Goal: Task Accomplishment & Management: Manage account settings

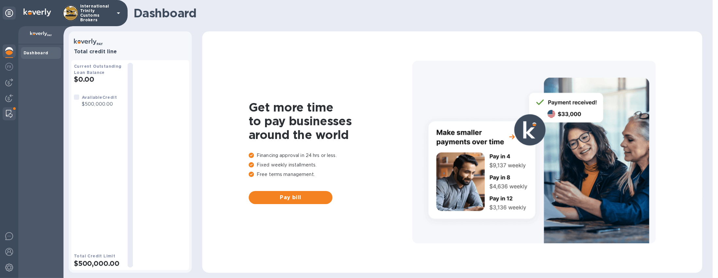
click at [11, 115] on img at bounding box center [9, 114] width 7 height 8
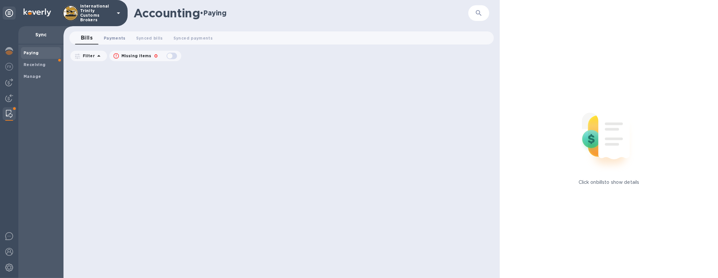
click at [117, 37] on span "Payments 0" at bounding box center [115, 38] width 22 height 7
click at [155, 38] on span "Synced bills 0" at bounding box center [155, 38] width 27 height 7
click at [19, 75] on div "Paying Receiving Manage" at bounding box center [40, 162] width 45 height 234
click at [40, 64] on b "Receiving" at bounding box center [35, 64] width 22 height 5
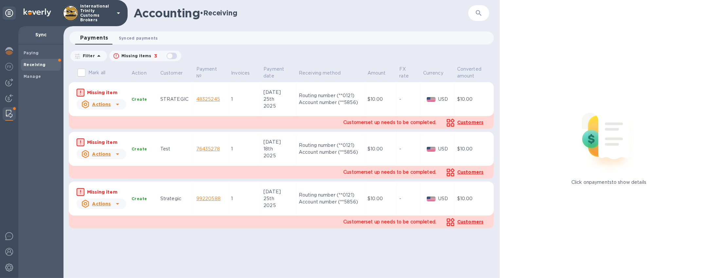
click at [130, 41] on span "Synced payments 0" at bounding box center [138, 38] width 39 height 7
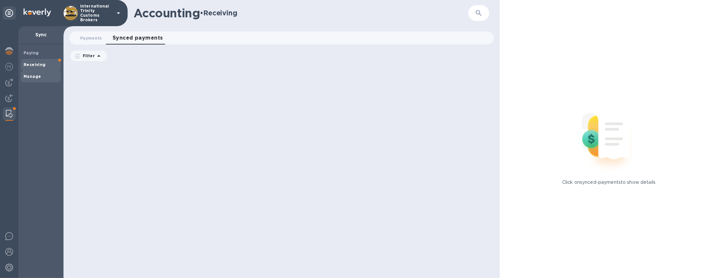
click at [45, 75] on span "Manage" at bounding box center [41, 76] width 35 height 7
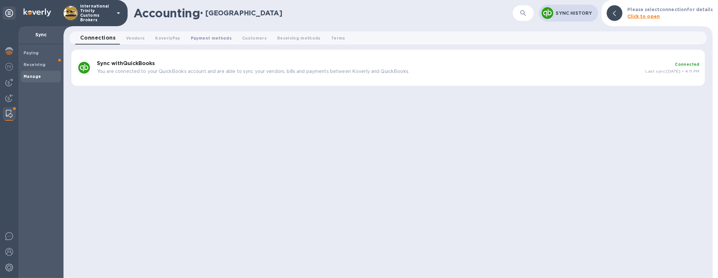
click at [215, 42] on button "Payment methods 0" at bounding box center [211, 37] width 51 height 13
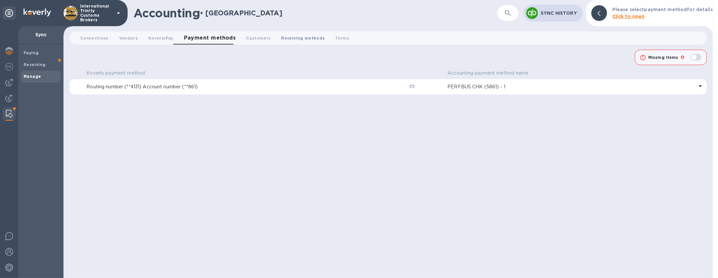
click at [288, 36] on span "Receiving methods 0" at bounding box center [303, 38] width 44 height 7
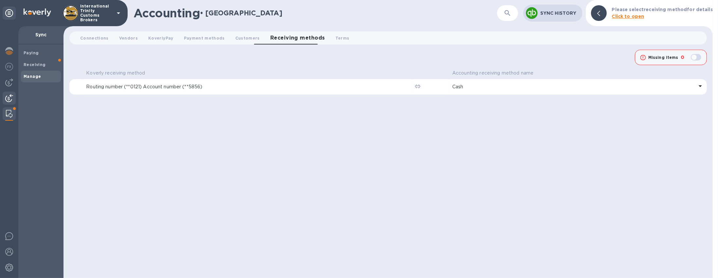
click at [15, 97] on div at bounding box center [9, 99] width 13 height 14
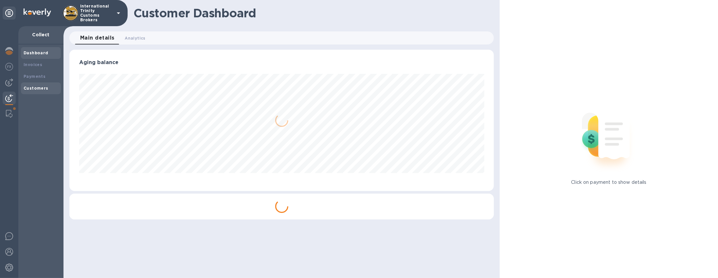
scroll to position [327156, 326875]
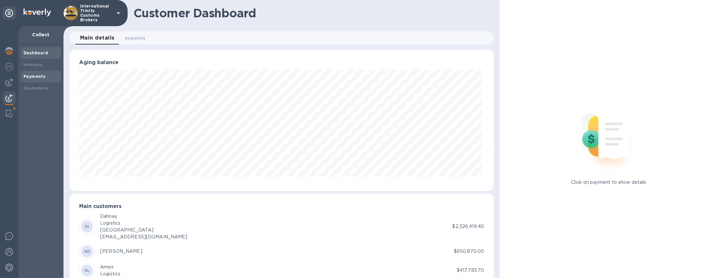
click at [42, 76] on b "Payments" at bounding box center [35, 76] width 22 height 5
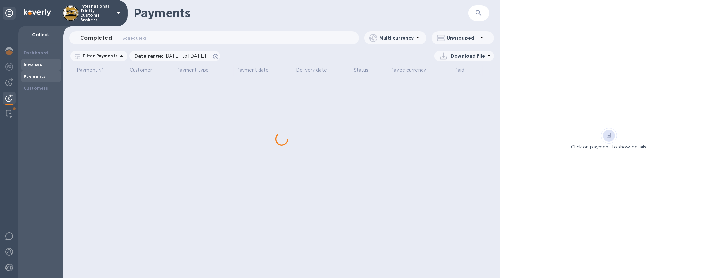
click at [43, 65] on div "Invoices" at bounding box center [41, 65] width 35 height 7
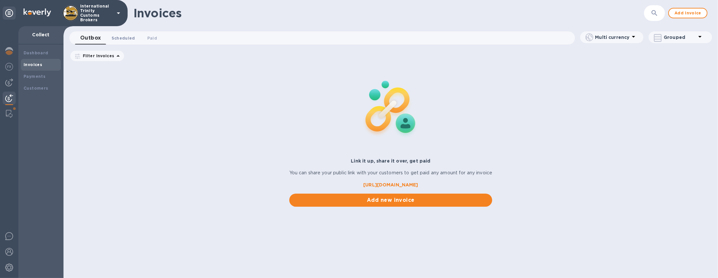
click at [130, 37] on span "Scheduled 0" at bounding box center [124, 38] width 24 height 7
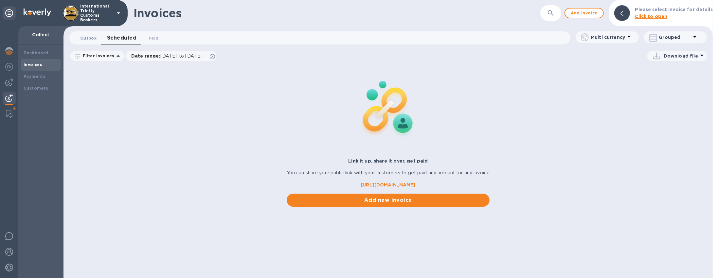
click at [94, 40] on span "Outbox 0" at bounding box center [88, 38] width 16 height 7
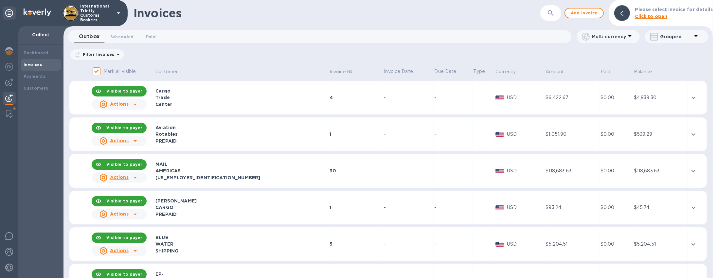
click at [342, 76] on th "Invoice №" at bounding box center [356, 71] width 55 height 17
click at [338, 73] on span "Invoice №" at bounding box center [345, 71] width 31 height 7
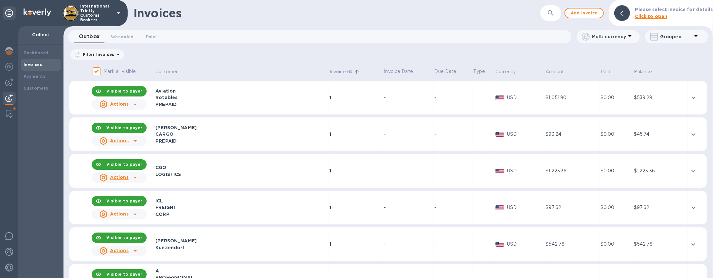
click at [338, 73] on span "Invoice №" at bounding box center [345, 71] width 31 height 7
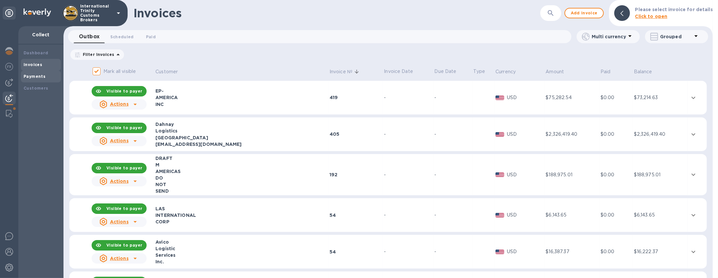
click at [37, 81] on div "Payments" at bounding box center [41, 77] width 40 height 12
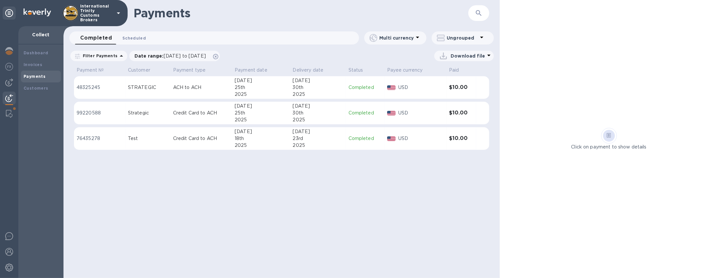
click at [125, 41] on span "Scheduled 0" at bounding box center [134, 38] width 24 height 7
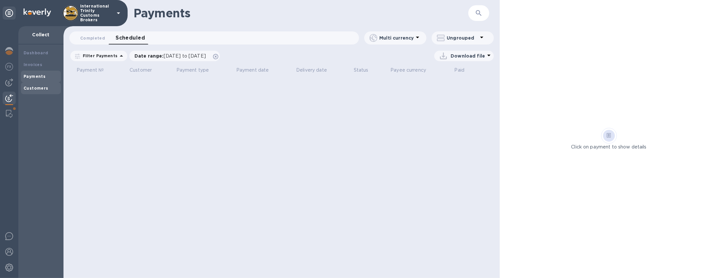
click at [42, 83] on div "Customers" at bounding box center [41, 88] width 40 height 12
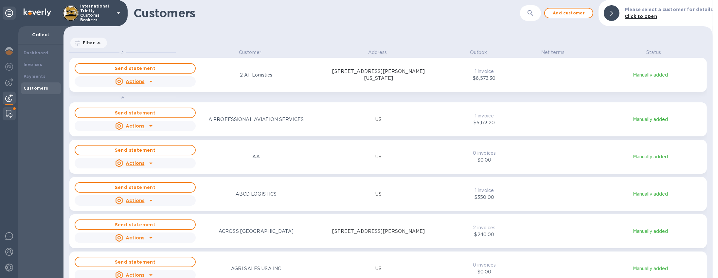
click at [8, 114] on img at bounding box center [9, 114] width 7 height 8
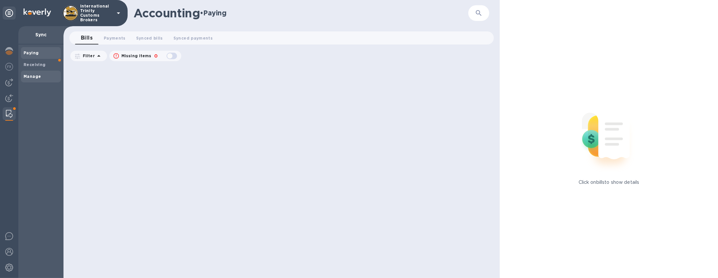
click at [31, 78] on b "Manage" at bounding box center [32, 76] width 17 height 5
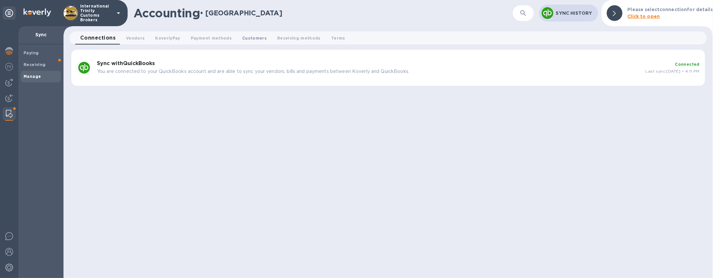
click at [253, 40] on span "Customers 0" at bounding box center [254, 38] width 25 height 7
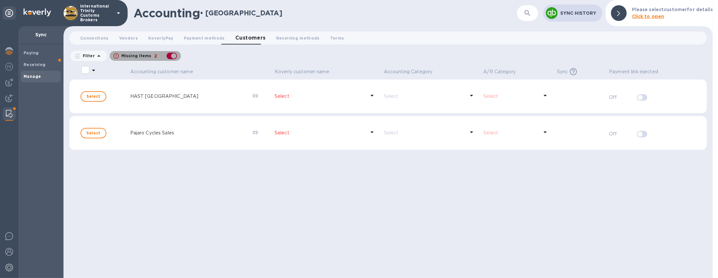
click at [173, 55] on div "button" at bounding box center [171, 55] width 13 height 9
checkbox input "false"
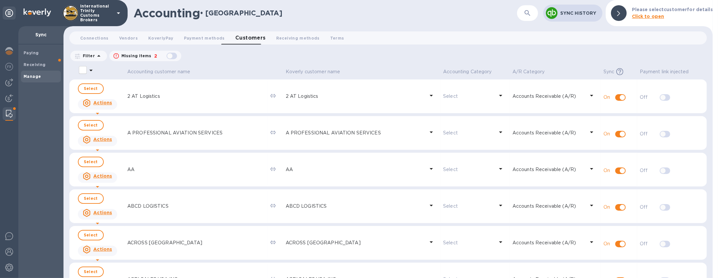
click at [83, 71] on input "select all desserts" at bounding box center [83, 70] width 14 height 14
checkbox input "false"
click at [253, 65] on th "Accounting customer name" at bounding box center [196, 72] width 143 height 15
click at [171, 58] on div "button" at bounding box center [171, 55] width 13 height 9
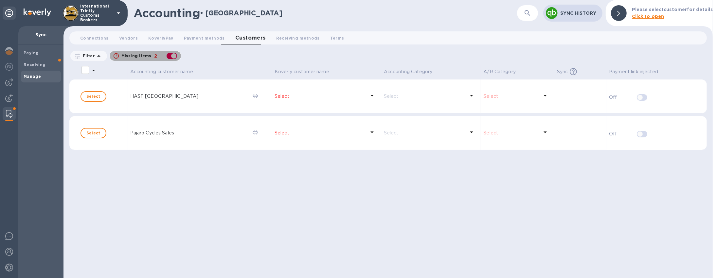
click at [172, 56] on div "button" at bounding box center [171, 55] width 13 height 9
checkbox input "false"
